Goal: Task Accomplishment & Management: Complete application form

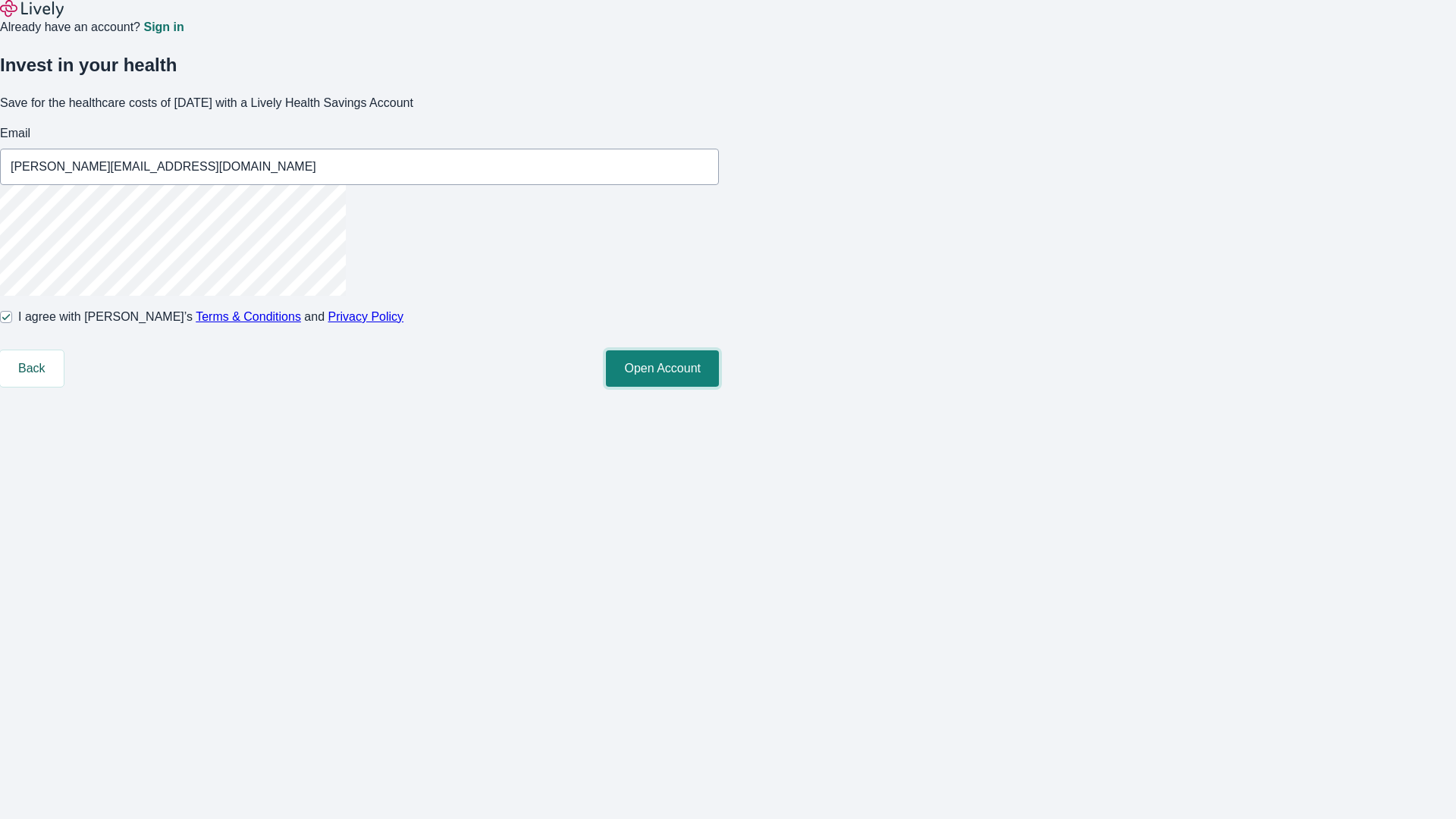
click at [718, 387] on button "Open Account" at bounding box center [662, 368] width 113 height 36
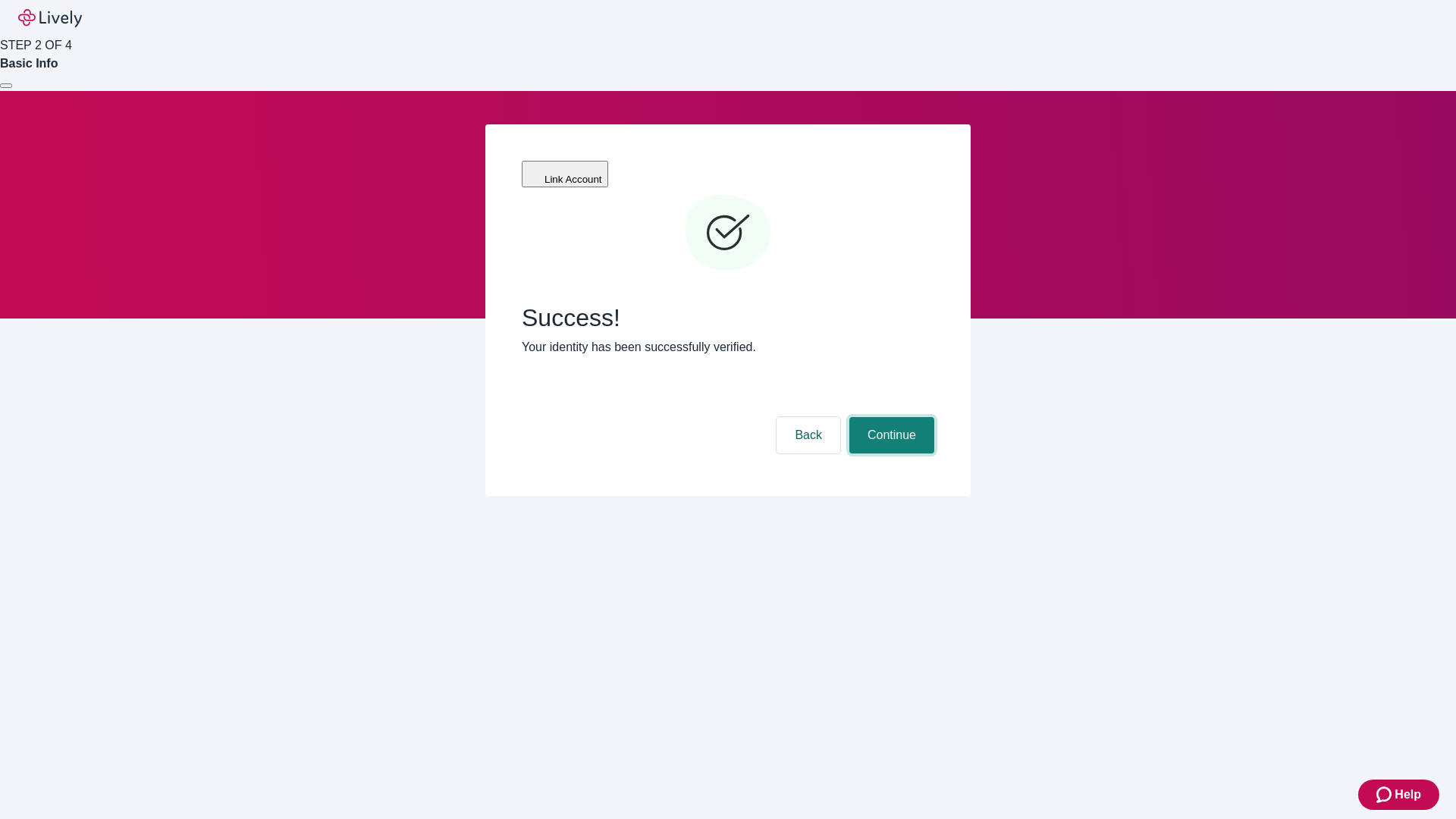
click at [890, 417] on button "Continue" at bounding box center [891, 435] width 85 height 36
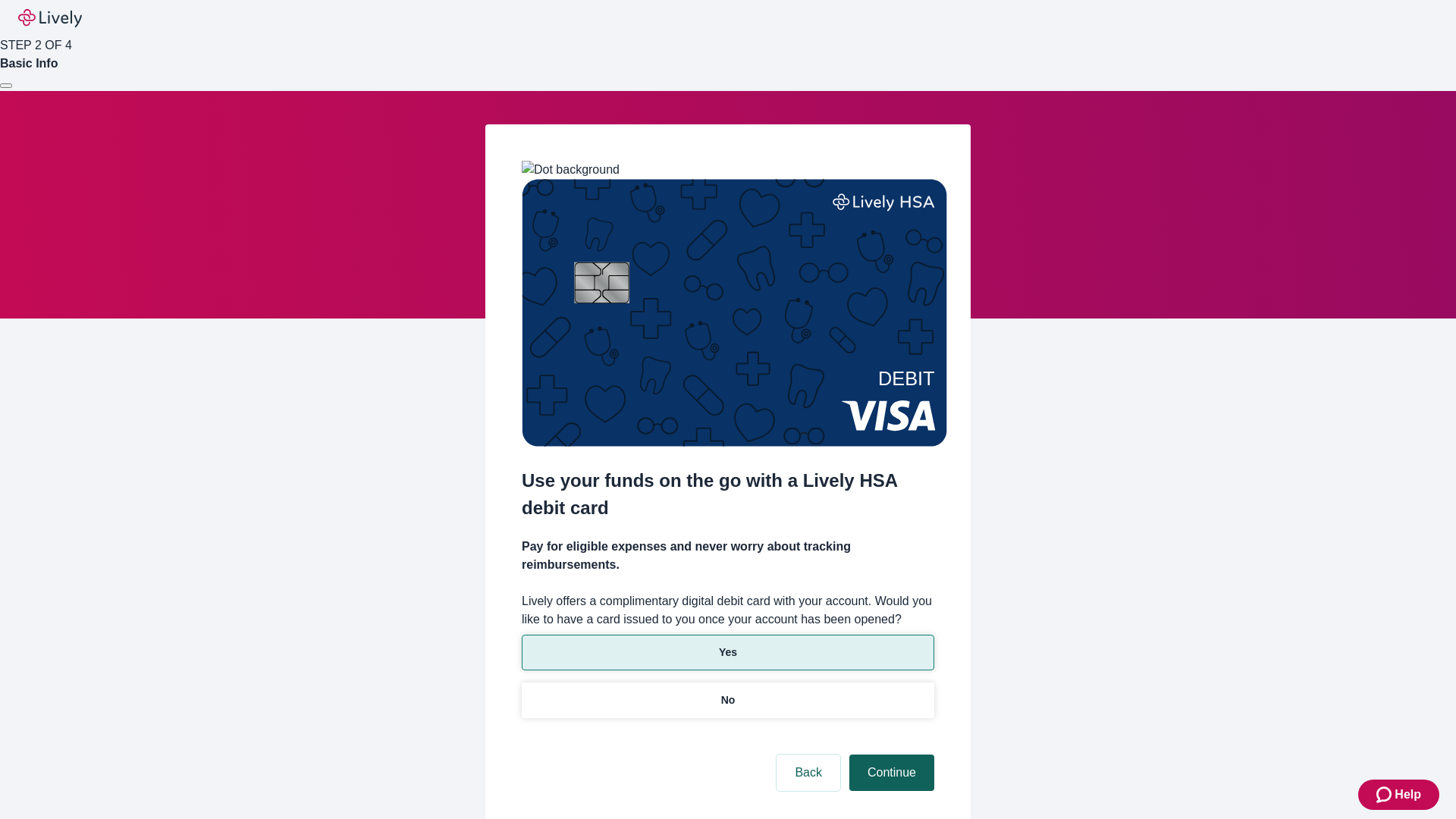
click at [727, 644] on p "Yes" at bounding box center [728, 652] width 18 height 16
click at [890, 754] on button "Continue" at bounding box center [891, 772] width 85 height 36
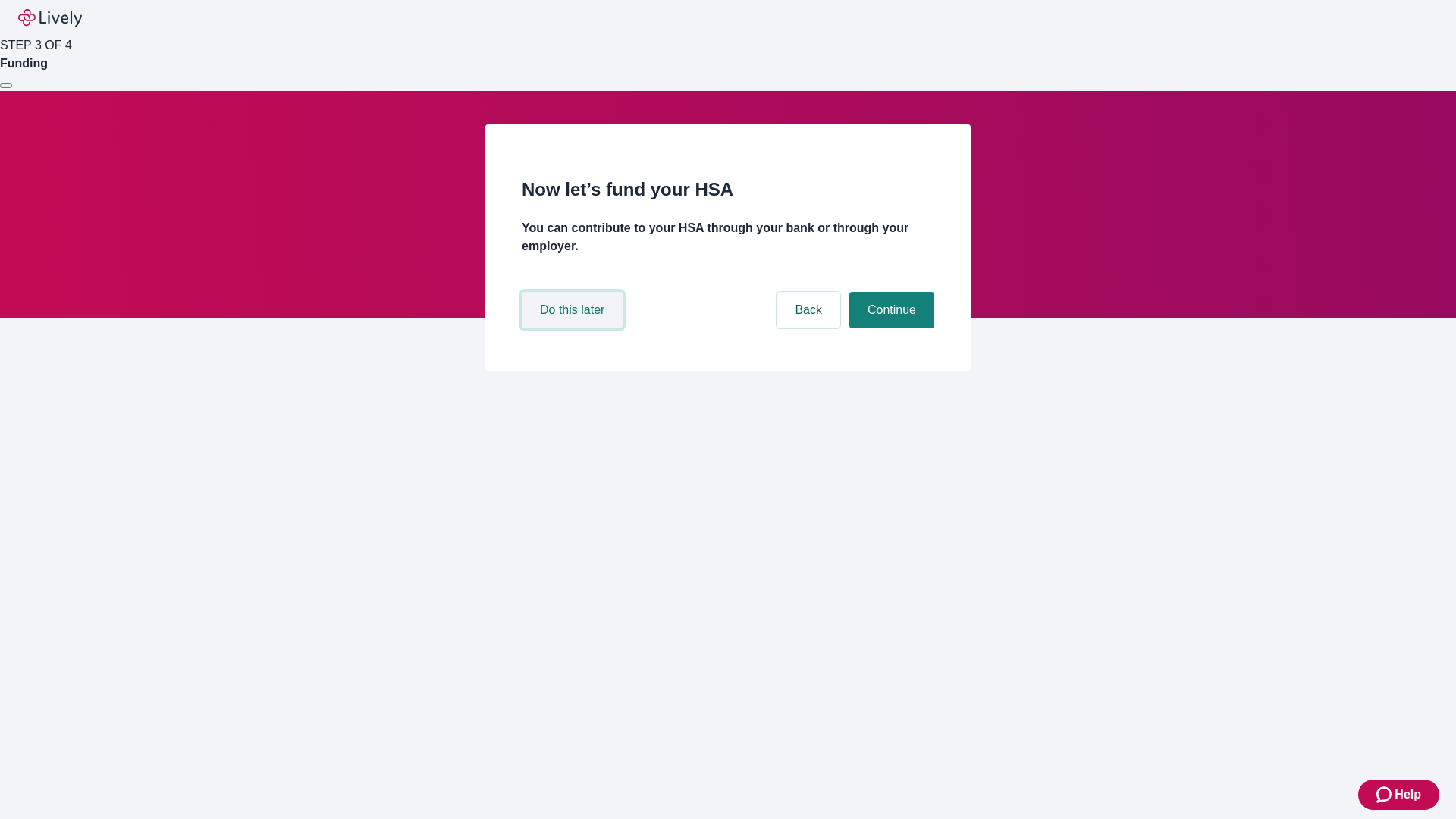
click at [574, 328] on button "Do this later" at bounding box center [572, 310] width 101 height 36
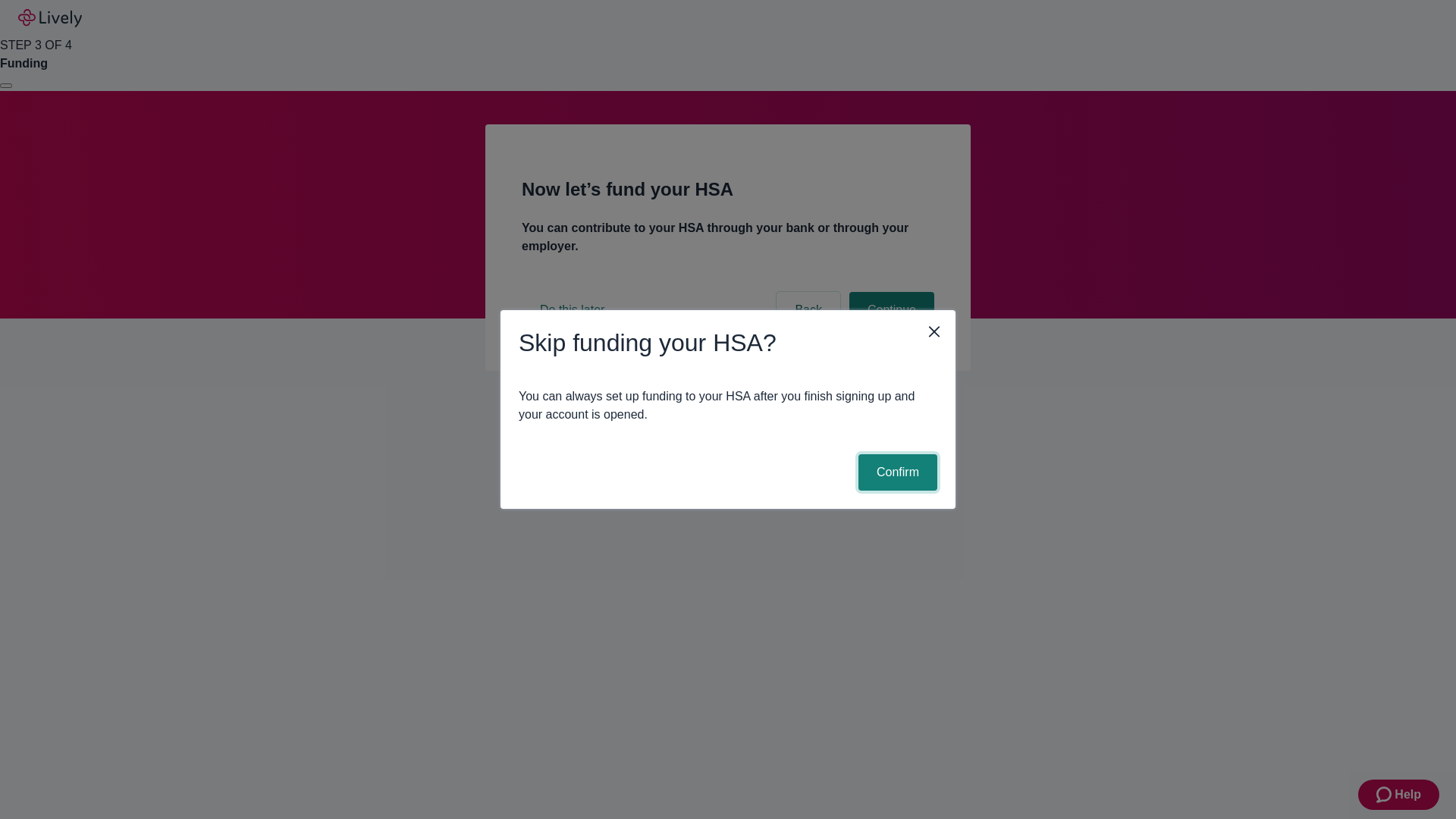
click at [895, 472] on button "Confirm" at bounding box center [898, 472] width 79 height 36
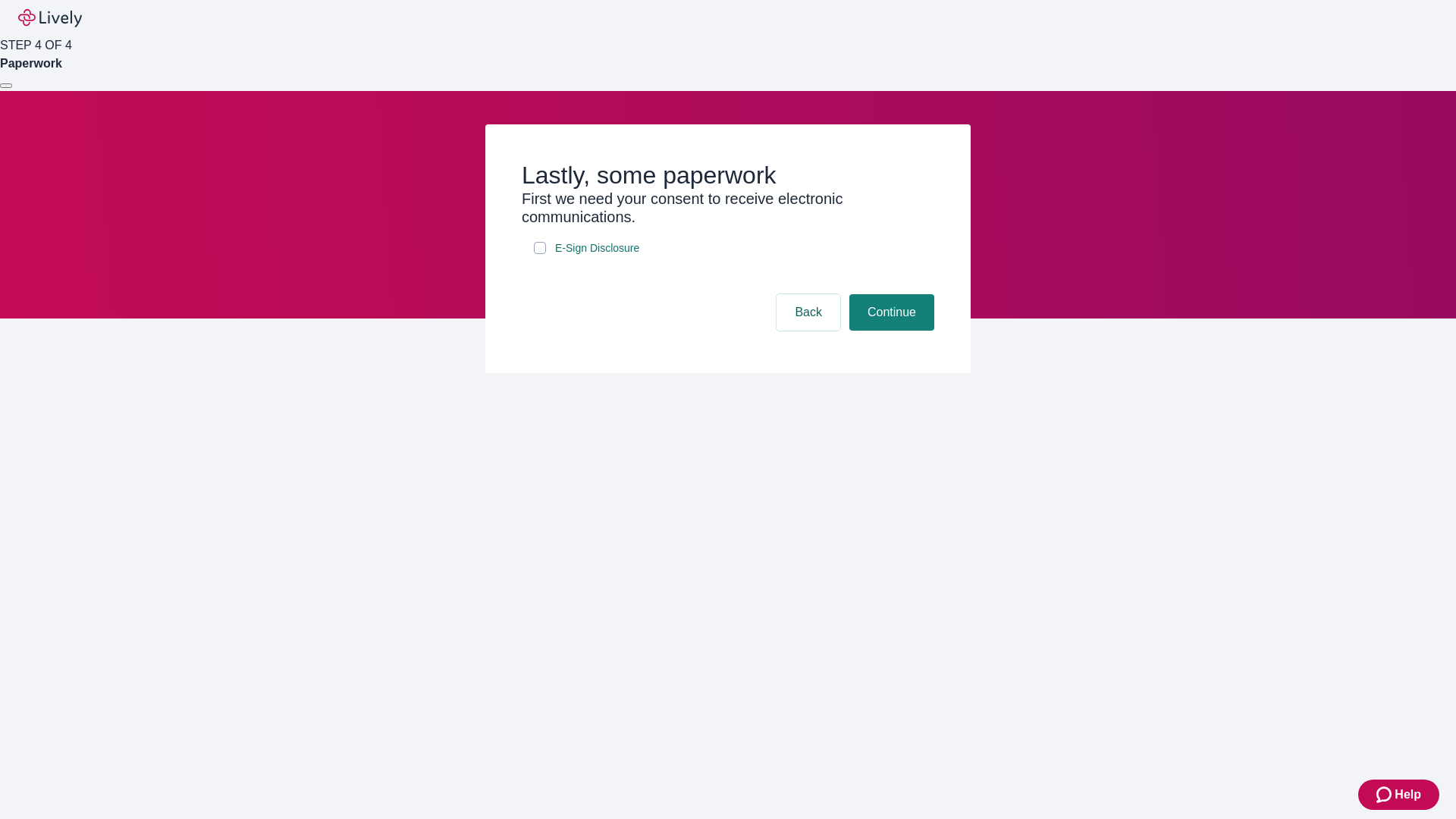
click at [540, 254] on input "E-Sign Disclosure" at bounding box center [540, 248] width 12 height 12
checkbox input "true"
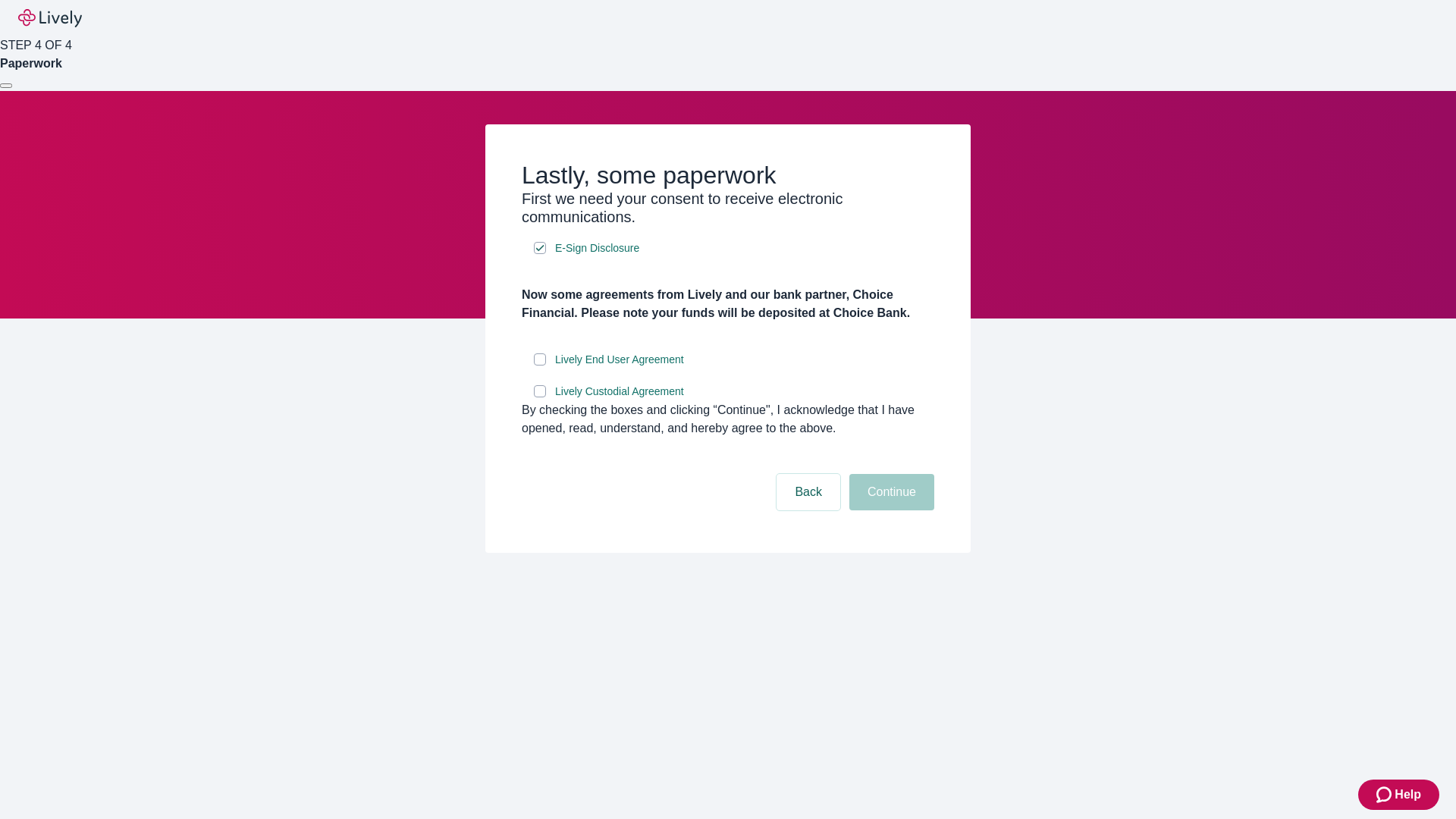
click at [540, 365] on input "Lively End User Agreement" at bounding box center [540, 359] width 12 height 12
checkbox input "true"
click at [540, 397] on input "Lively Custodial Agreement" at bounding box center [540, 391] width 12 height 12
checkbox input "true"
click at [890, 510] on button "Continue" at bounding box center [891, 492] width 85 height 36
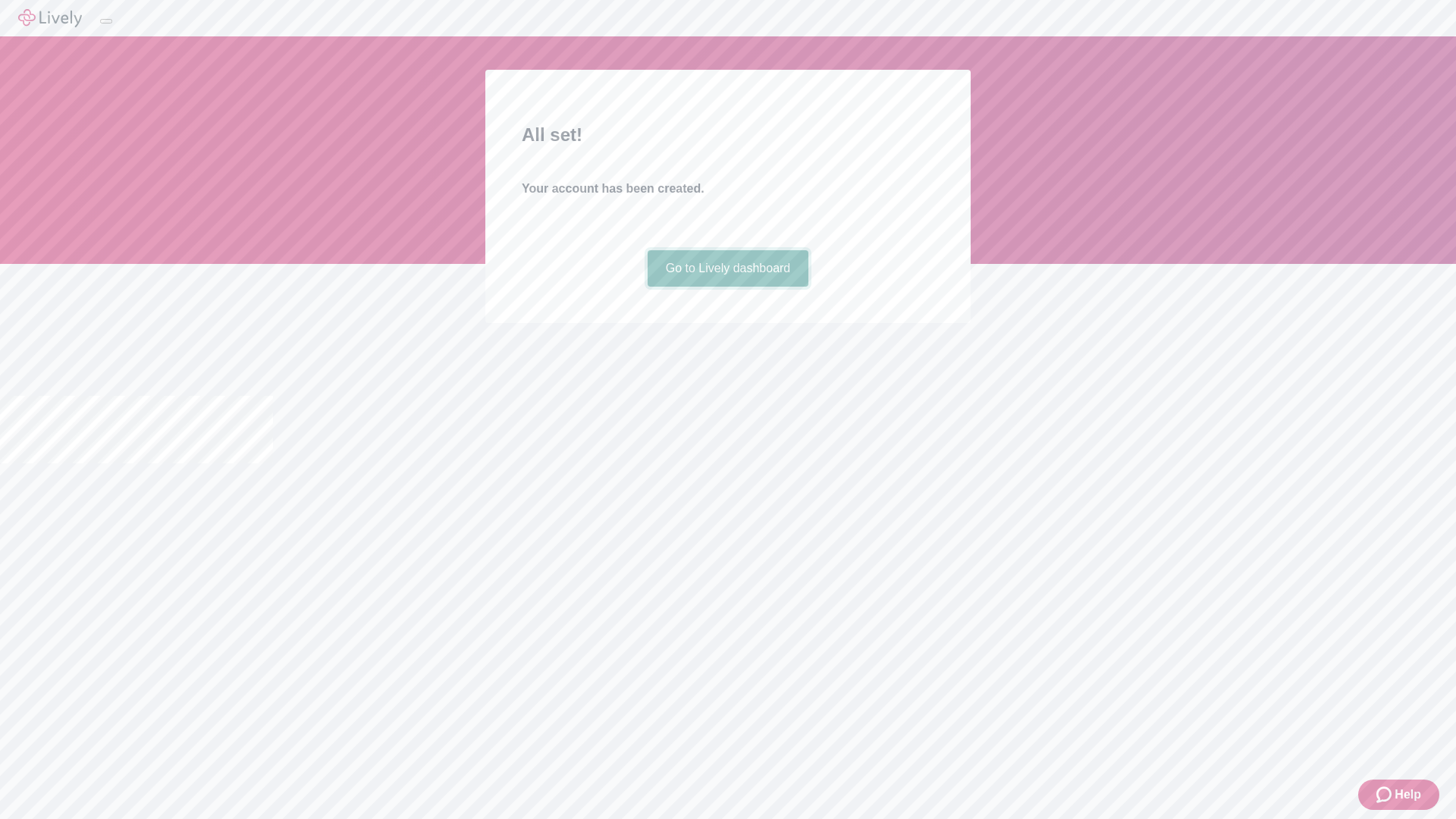
click at [727, 286] on link "Go to Lively dashboard" at bounding box center [728, 268] width 161 height 36
